Goal: Find specific page/section

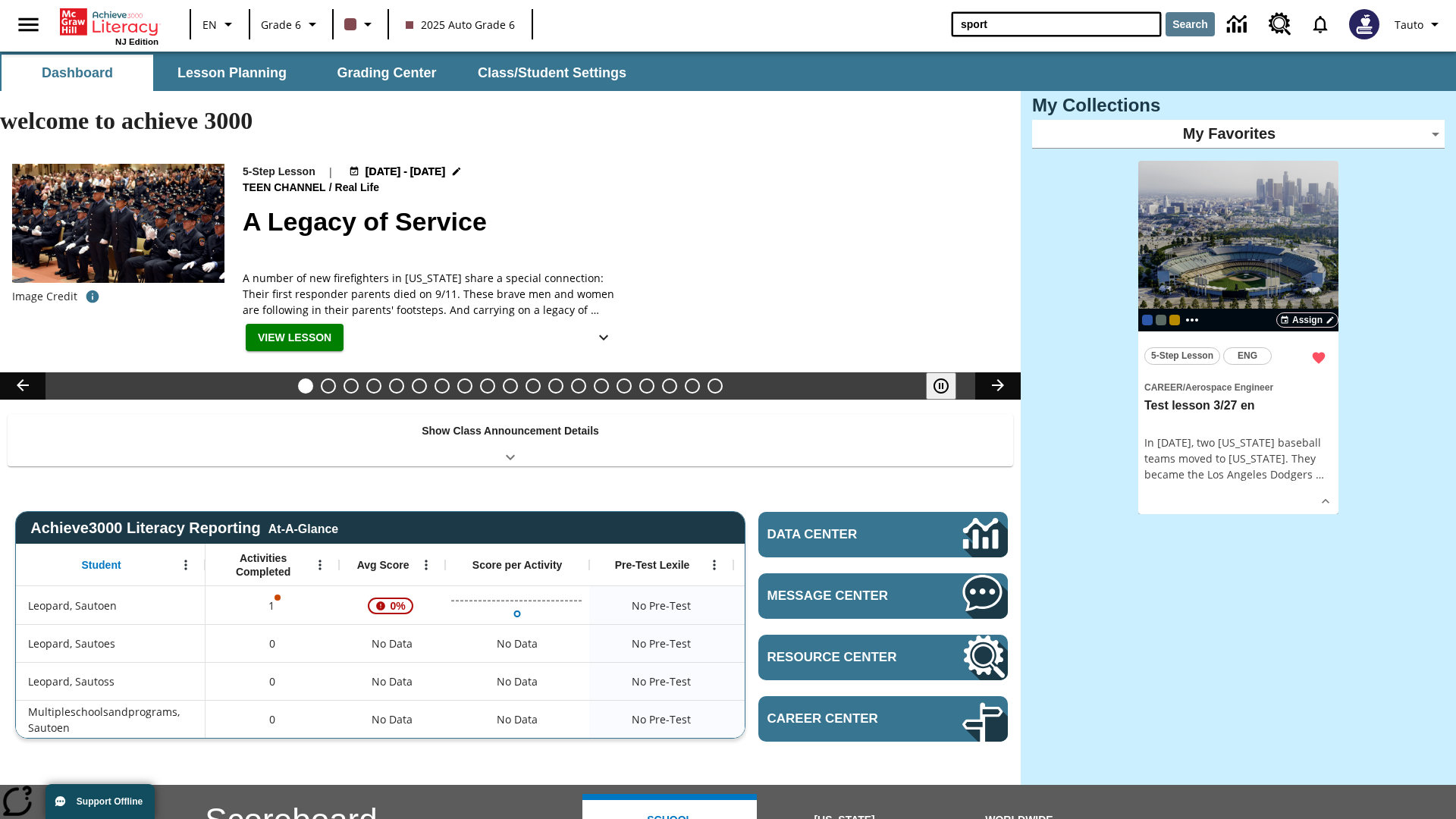
type input "sport"
click at [1190, 24] on button "Search" at bounding box center [1190, 24] width 50 height 24
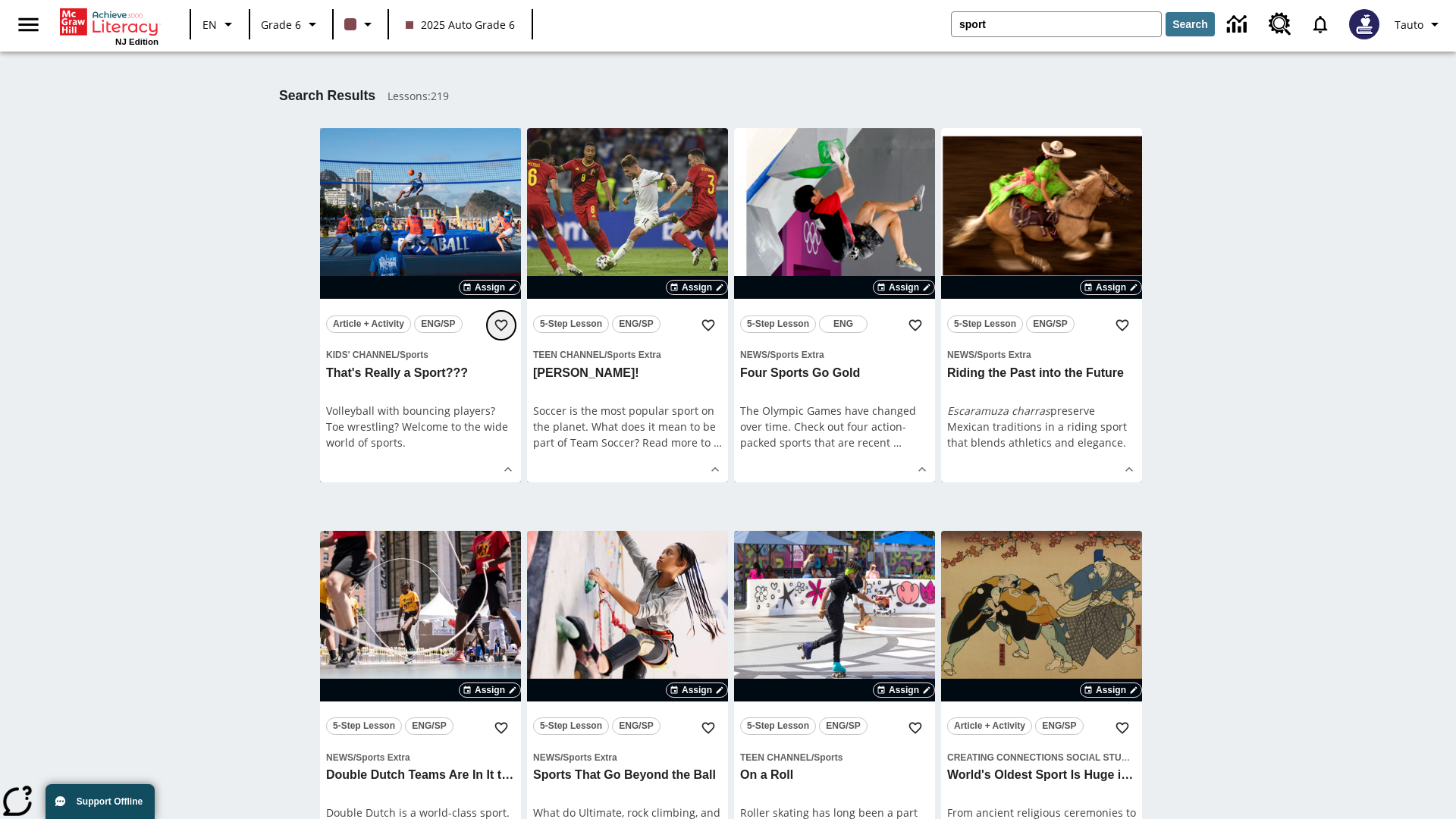
click at [502, 326] on icon "Add to Favorites" at bounding box center [501, 325] width 15 height 15
